Goal: Navigation & Orientation: Understand site structure

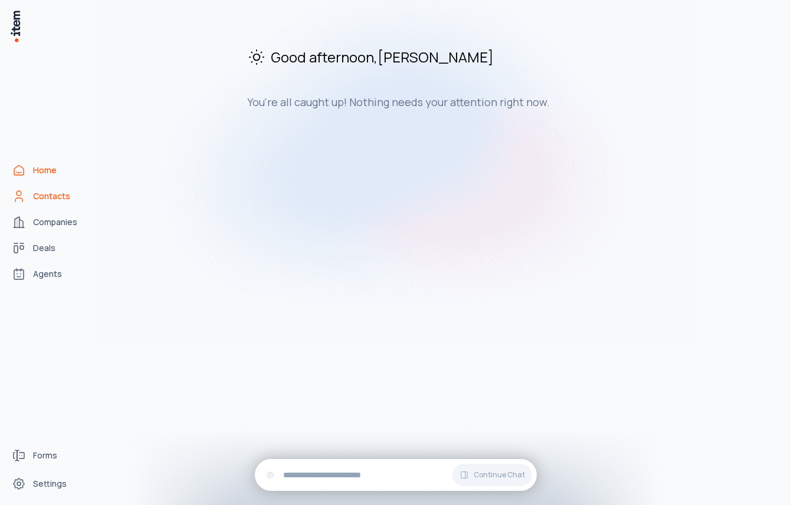
click at [63, 200] on span "Contacts" at bounding box center [51, 196] width 37 height 12
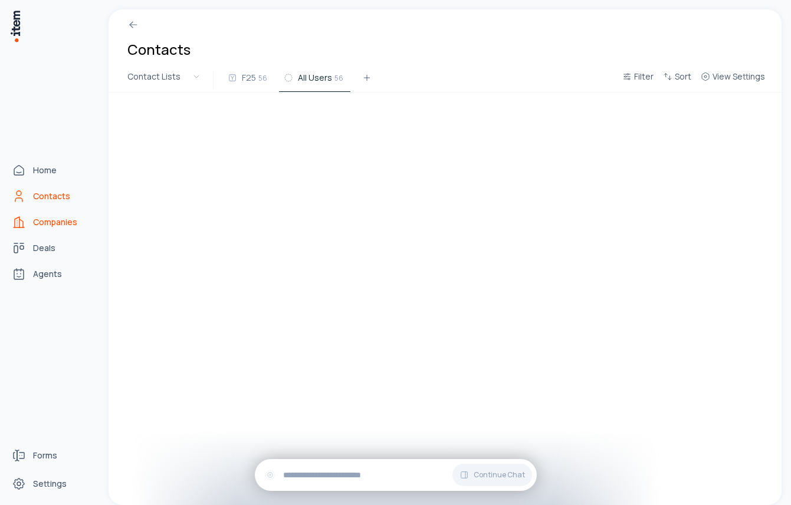
click at [62, 231] on link "Companies" at bounding box center [52, 222] width 90 height 24
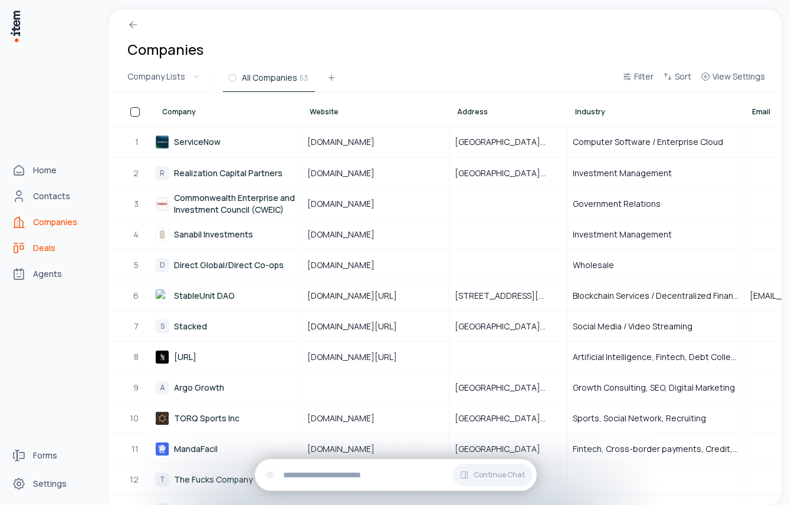
click at [52, 252] on span "Deals" at bounding box center [44, 248] width 22 height 12
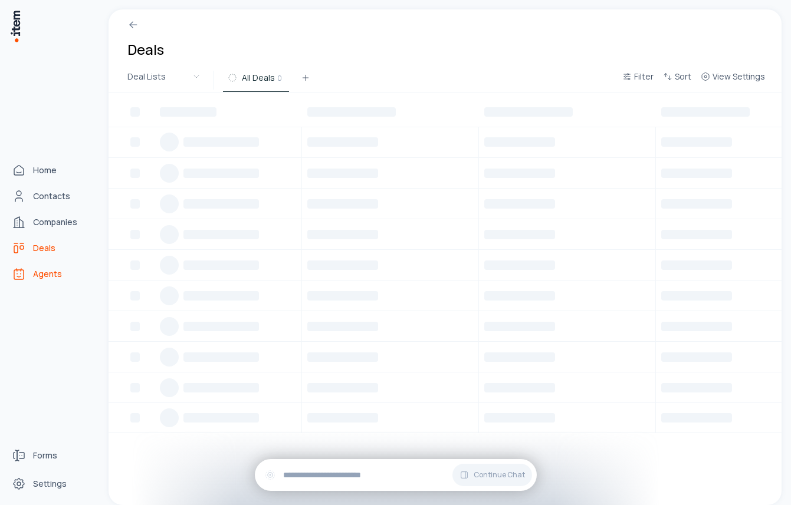
click at [48, 278] on span "Agents" at bounding box center [47, 274] width 29 height 12
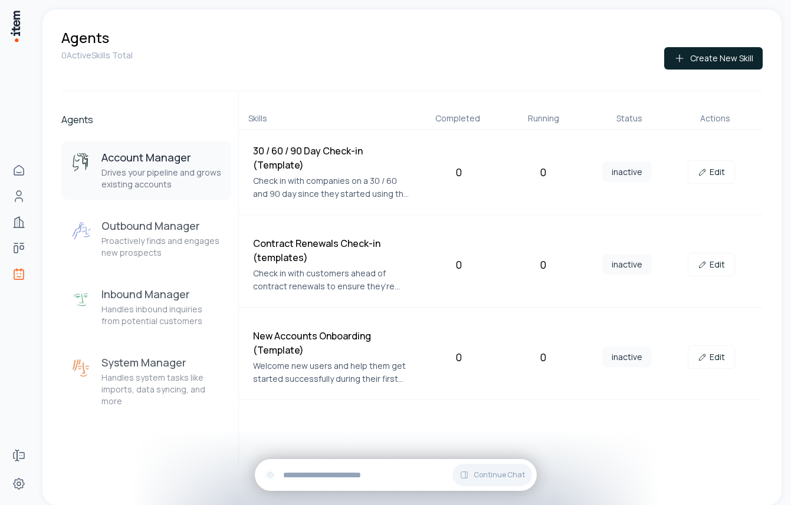
click at [152, 271] on div "Account Manager Drives your pipeline and grows existing accounts Outbound Manag…" at bounding box center [146, 279] width 170 height 276
click at [152, 238] on p "Proactively finds and engages new prospects" at bounding box center [161, 247] width 120 height 24
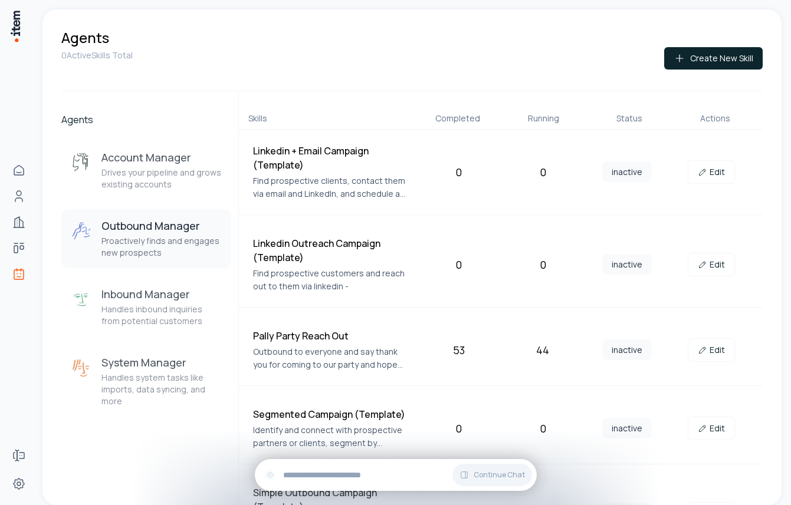
scroll to position [52, 0]
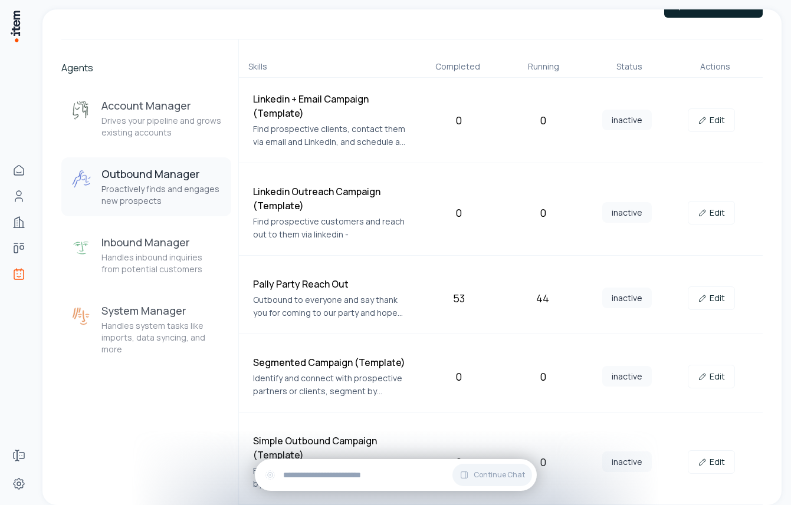
click at [333, 298] on p "Outbound to everyone and say thank you for coming to our party and hope they en…" at bounding box center [332, 307] width 159 height 26
click at [717, 303] on link "Edit" at bounding box center [710, 299] width 47 height 24
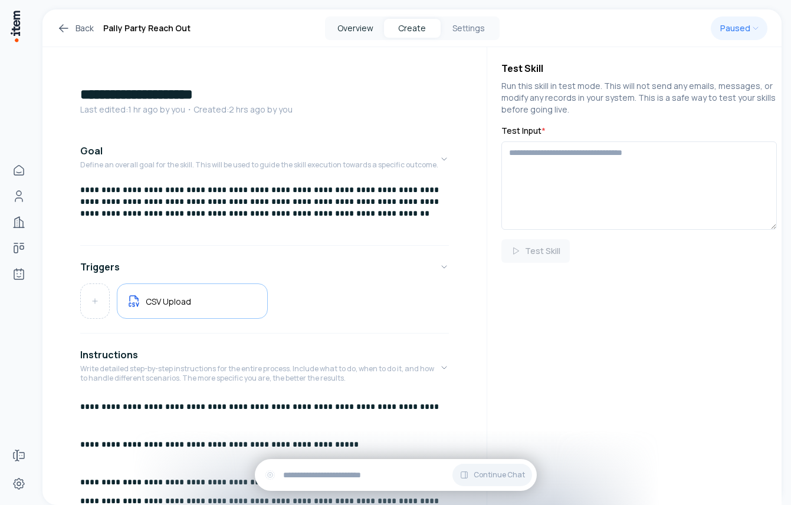
click at [352, 37] on button "Overview" at bounding box center [355, 28] width 57 height 19
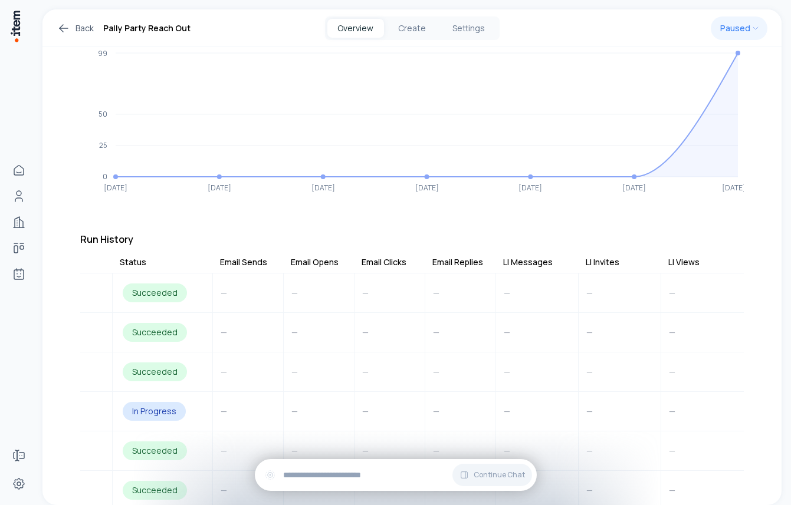
scroll to position [170, 0]
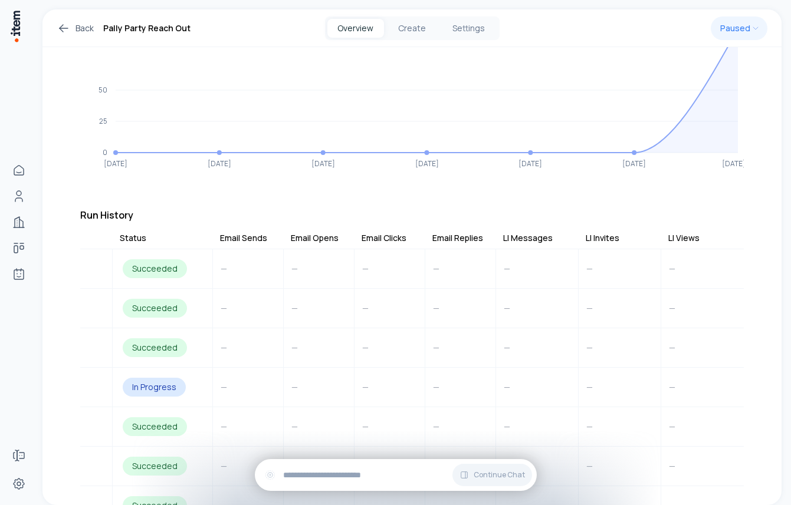
click at [602, 235] on th "LI Invites" at bounding box center [619, 240] width 83 height 17
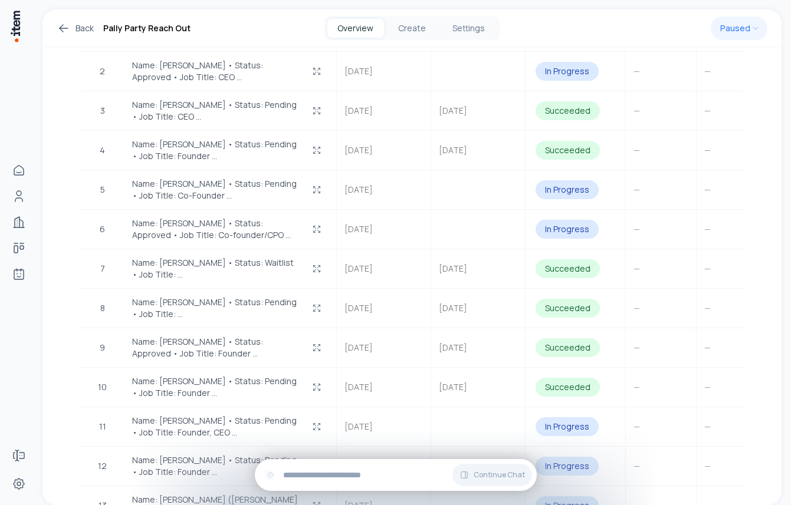
scroll to position [0, 0]
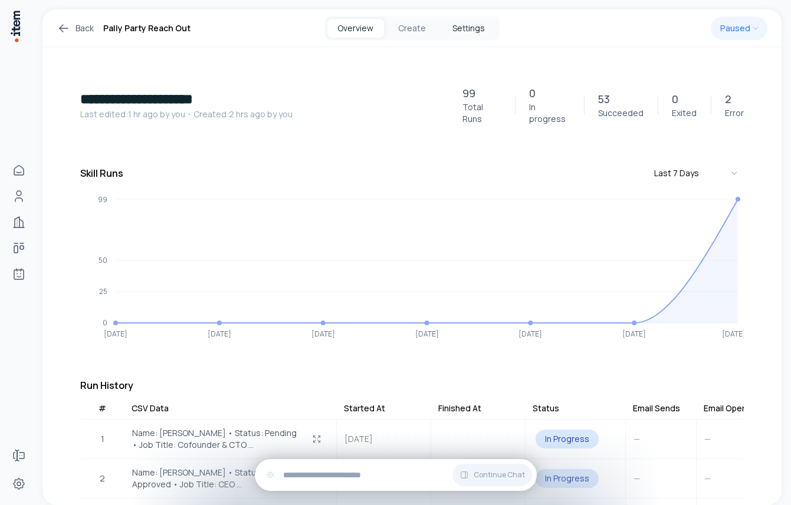
click at [490, 28] on button "Settings" at bounding box center [468, 28] width 57 height 19
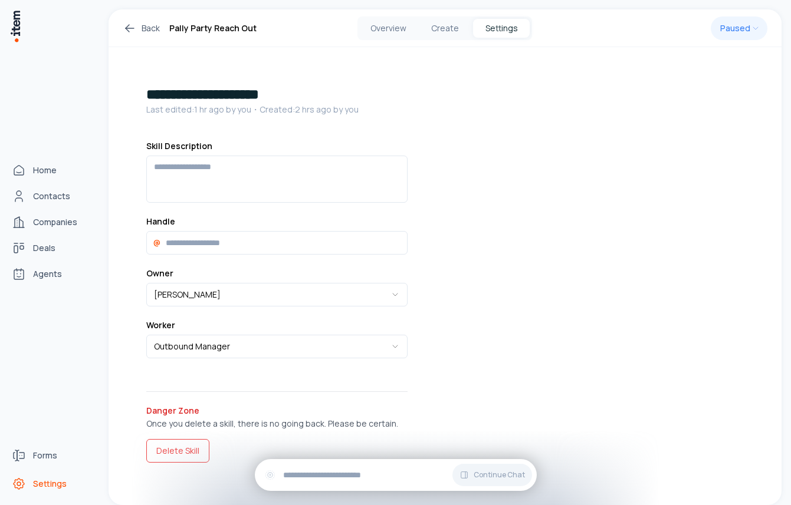
click at [14, 492] on link "Settings" at bounding box center [52, 484] width 90 height 24
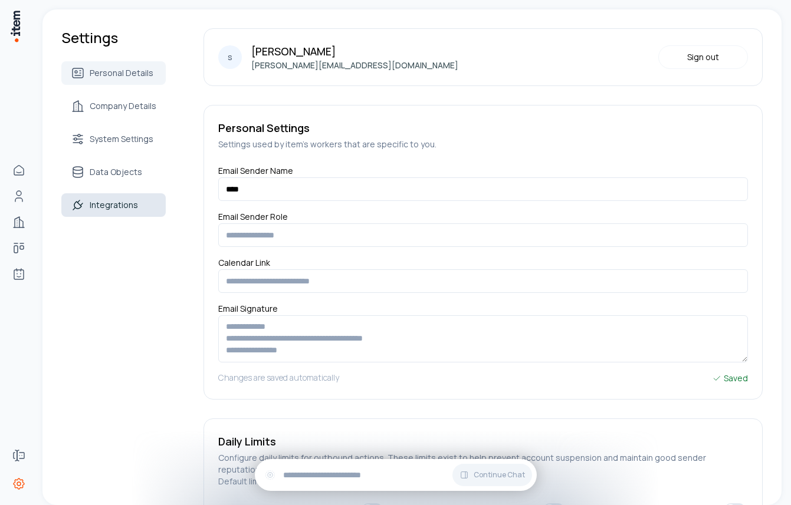
click at [131, 213] on link "Integrations" at bounding box center [113, 205] width 104 height 24
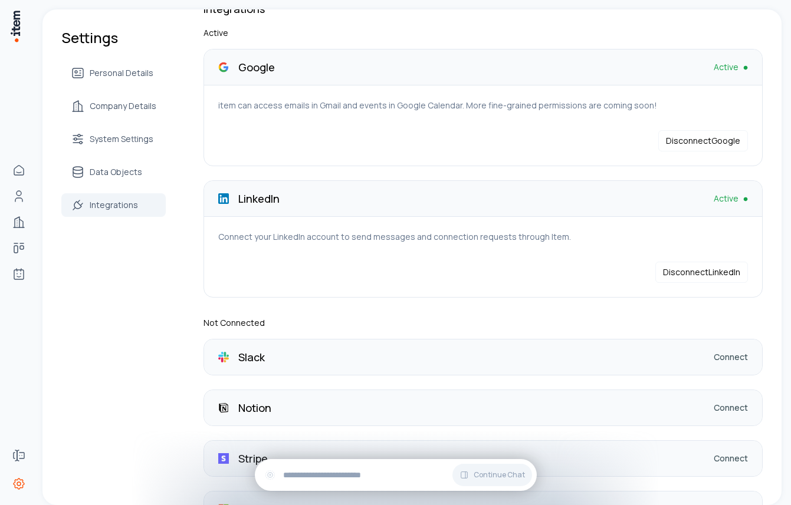
scroll to position [12, 0]
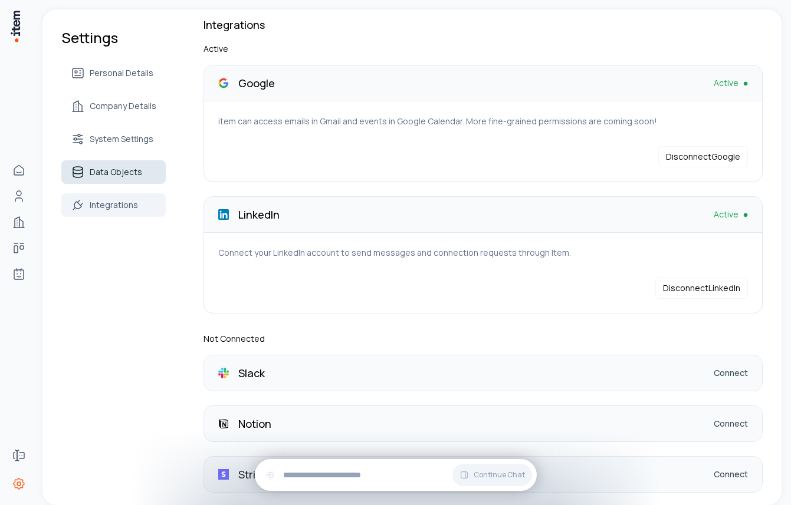
click at [104, 175] on span "Data Objects" at bounding box center [116, 172] width 52 height 12
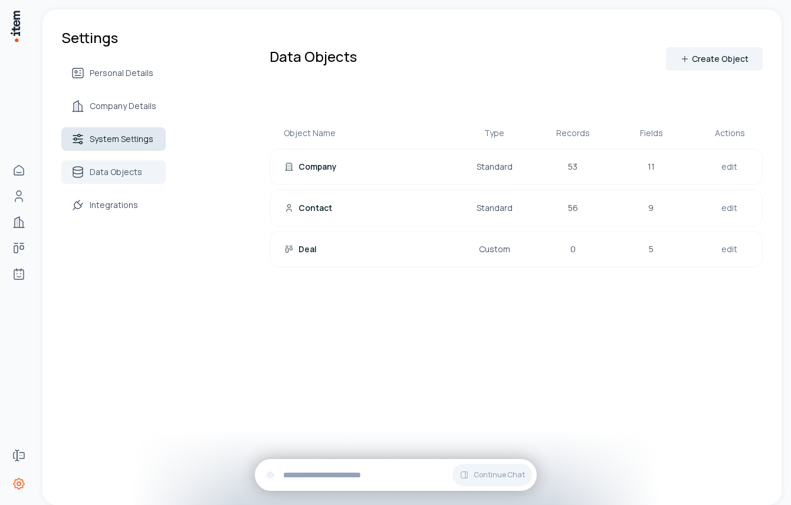
click at [129, 144] on span "System Settings" at bounding box center [122, 139] width 64 height 12
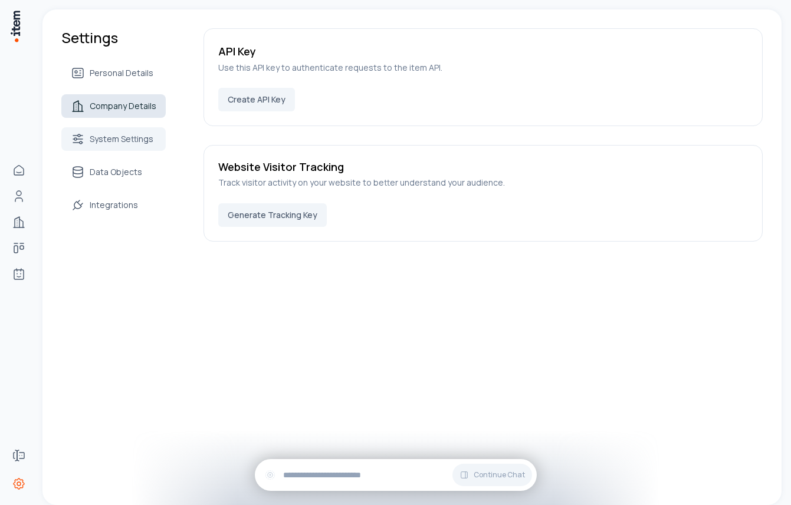
click at [142, 106] on span "Company Details" at bounding box center [123, 106] width 67 height 12
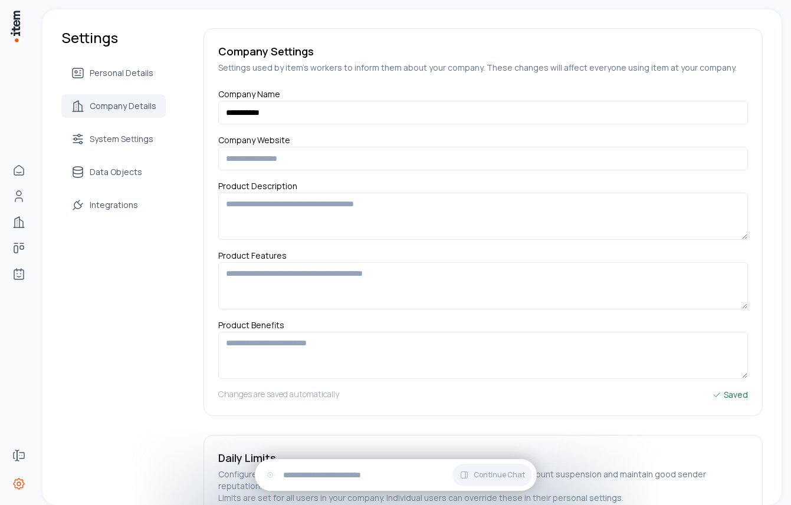
scroll to position [156, 0]
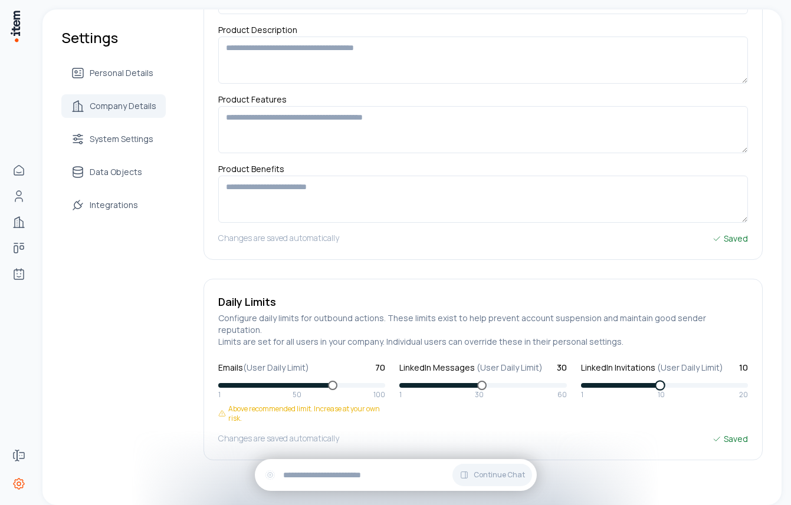
click at [665, 380] on span at bounding box center [659, 385] width 11 height 11
click at [739, 433] on div "Saved" at bounding box center [730, 439] width 36 height 13
click at [487, 380] on span at bounding box center [481, 385] width 11 height 11
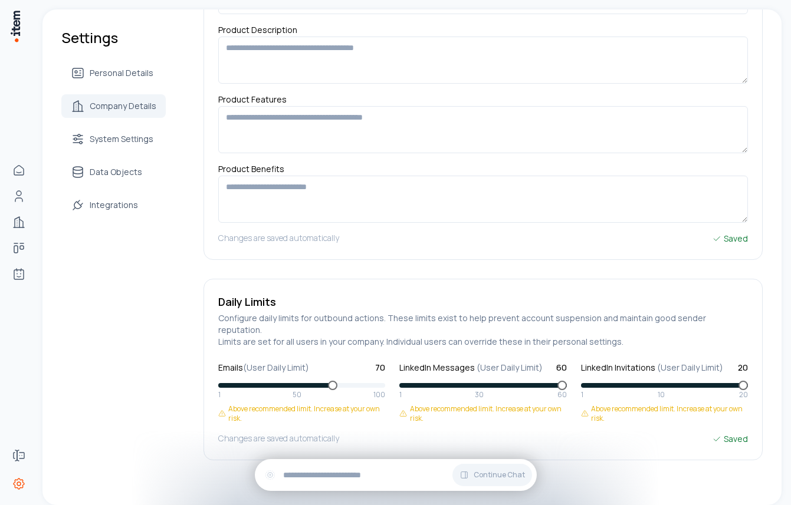
click at [383, 321] on h5 "Configure daily limits for outbound actions. These limits exist to help prevent…" at bounding box center [482, 329] width 529 height 35
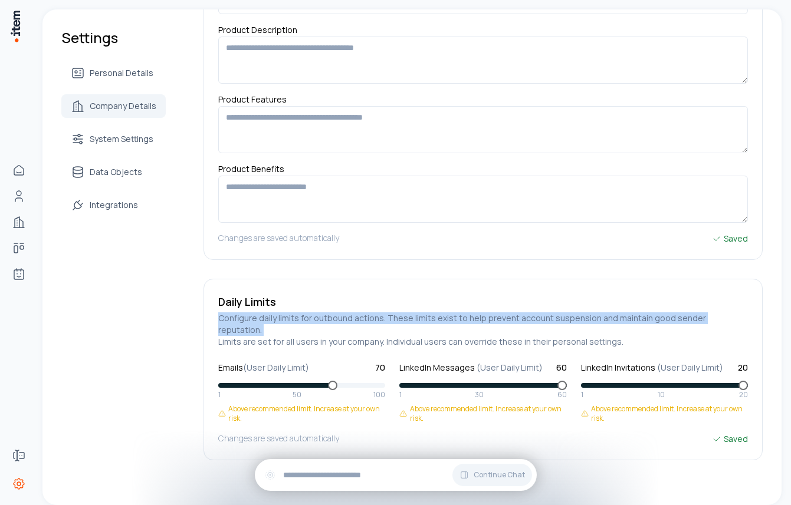
click at [383, 321] on h5 "Configure daily limits for outbound actions. These limits exist to help prevent…" at bounding box center [482, 329] width 529 height 35
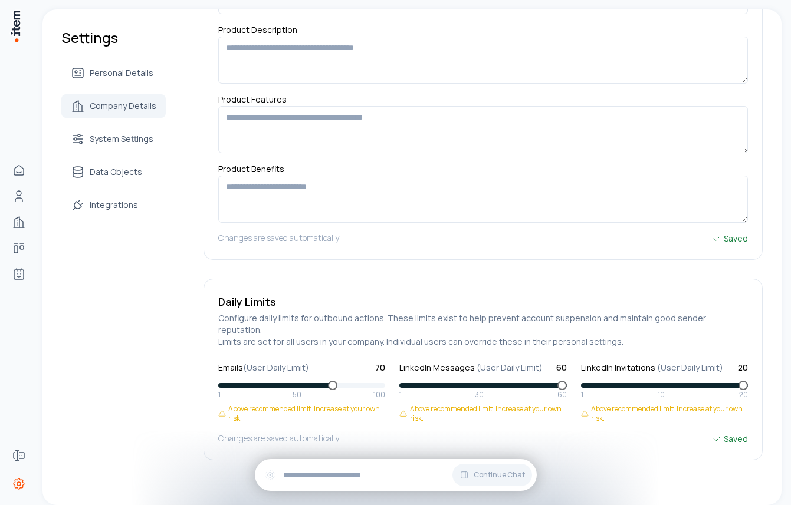
click at [362, 328] on h5 "Configure daily limits for outbound actions. These limits exist to help prevent…" at bounding box center [482, 329] width 529 height 35
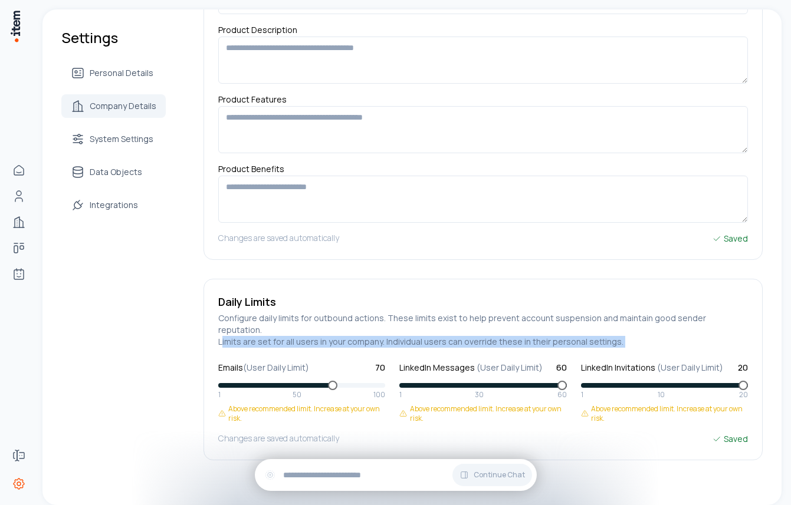
click at [362, 328] on h5 "Configure daily limits for outbound actions. These limits exist to help prevent…" at bounding box center [482, 329] width 529 height 35
click at [386, 380] on span at bounding box center [381, 385] width 11 height 11
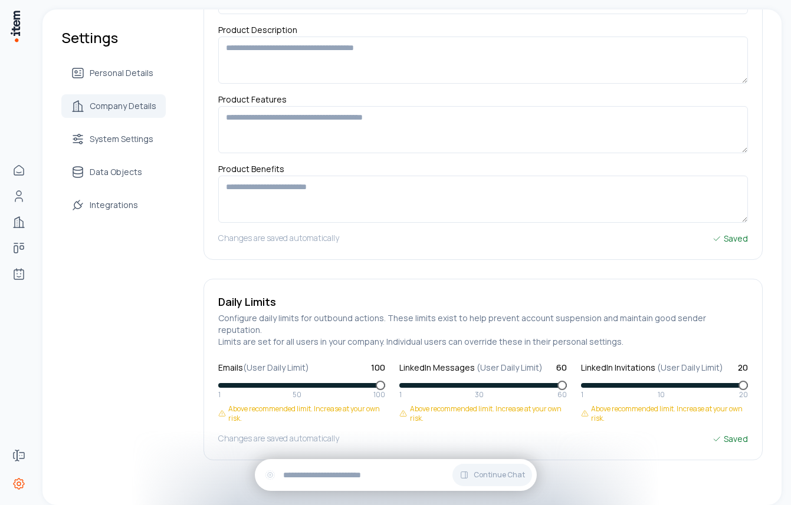
click at [522, 313] on h5 "Configure daily limits for outbound actions. These limits exist to help prevent…" at bounding box center [482, 329] width 529 height 35
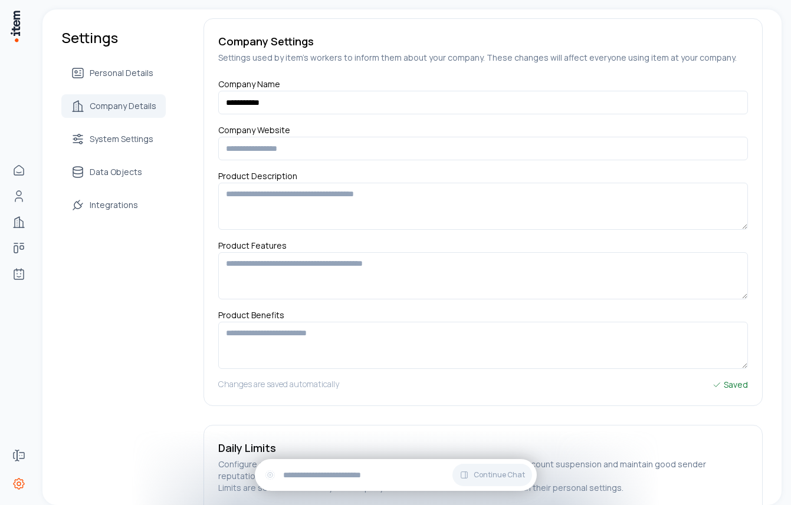
scroll to position [0, 0]
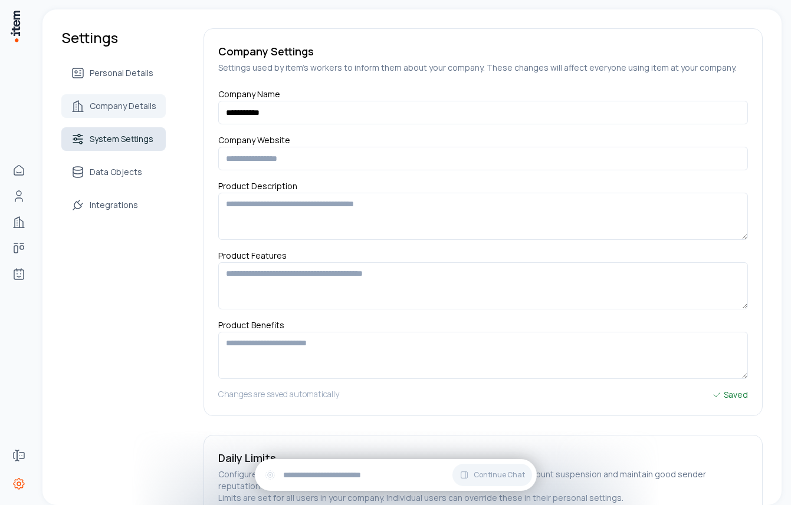
click at [98, 147] on link "System Settings" at bounding box center [113, 139] width 104 height 24
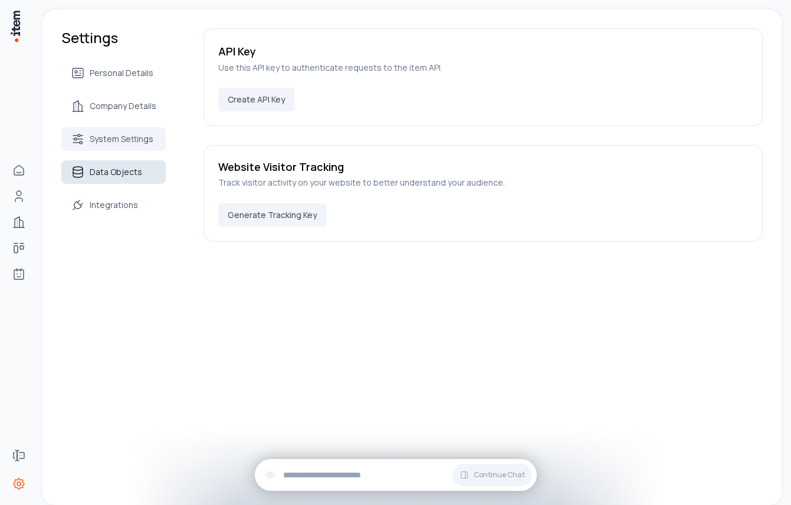
click at [124, 169] on span "Data Objects" at bounding box center [116, 172] width 52 height 12
